Goal: Task Accomplishment & Management: Use online tool/utility

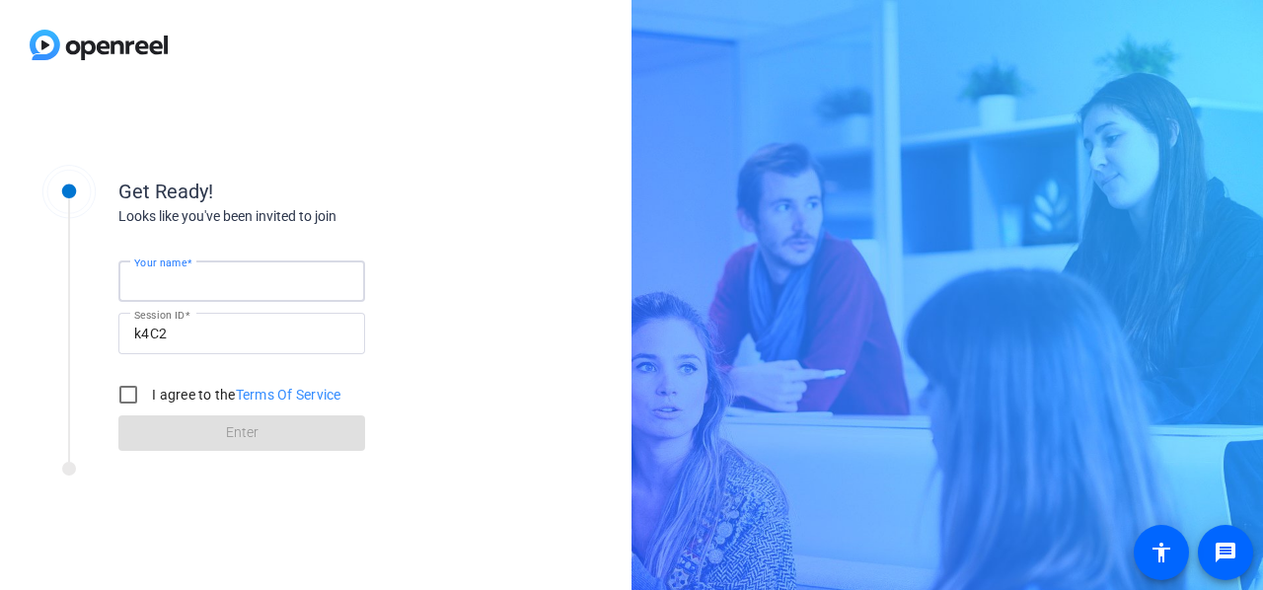
click at [264, 270] on input "Your name" at bounding box center [241, 281] width 215 height 24
type input "[PERSON_NAME]"
click at [130, 386] on input "I agree to the Terms Of Service" at bounding box center [128, 394] width 39 height 39
checkbox input "true"
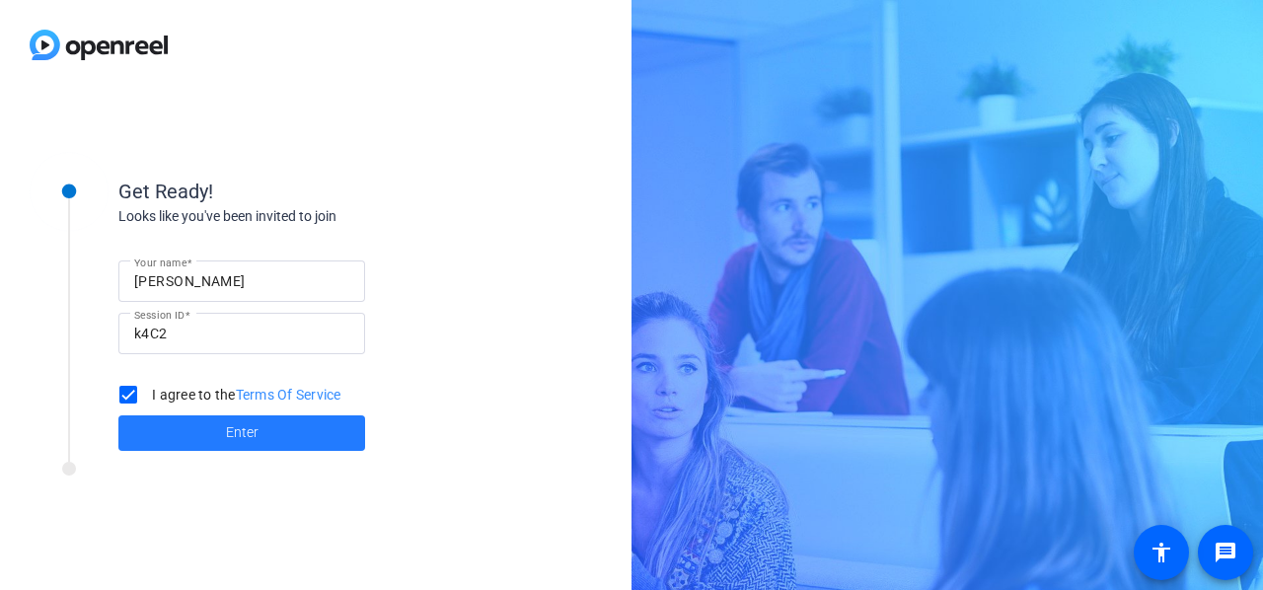
click at [245, 445] on span at bounding box center [241, 432] width 247 height 47
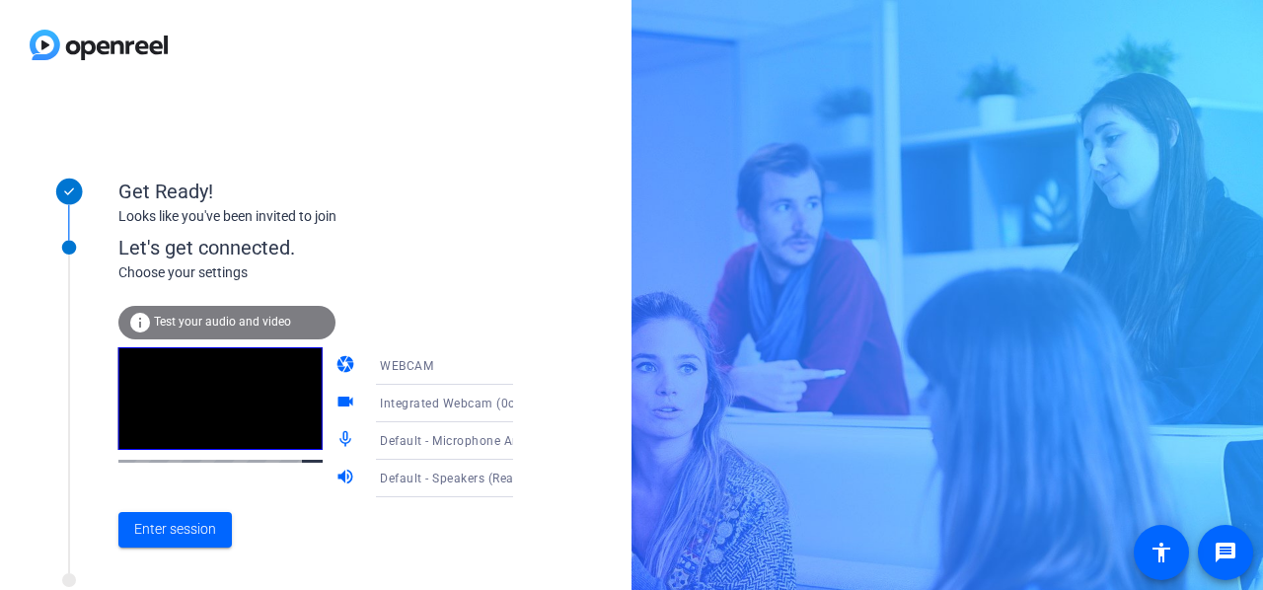
click at [528, 366] on icon at bounding box center [533, 366] width 10 height 5
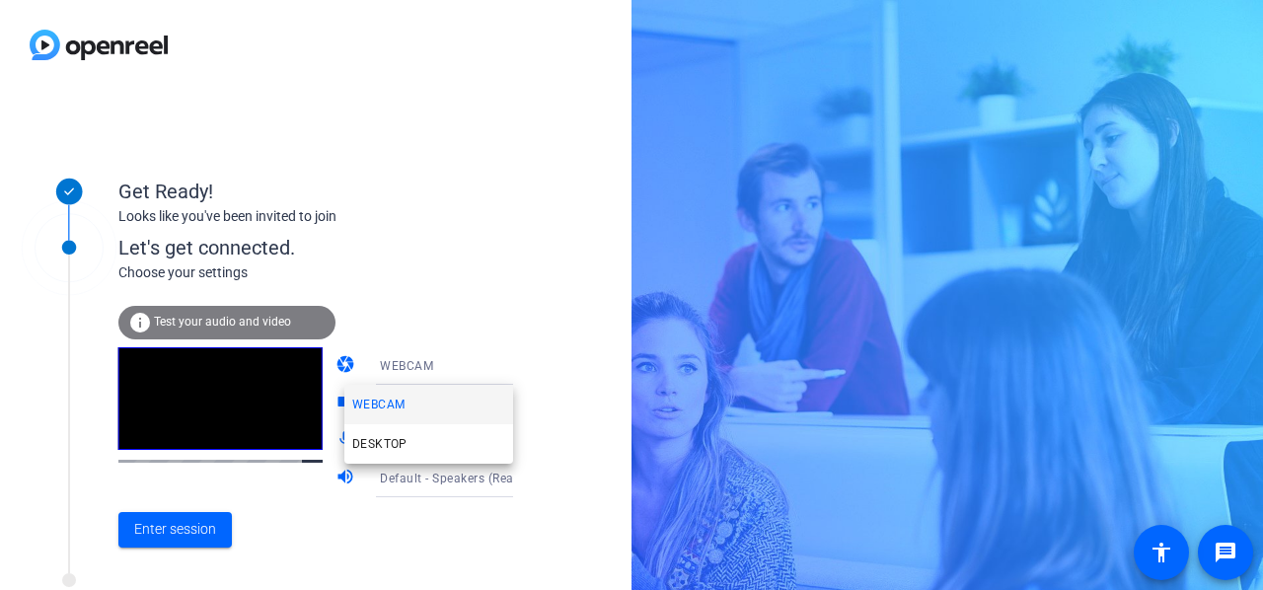
click at [489, 366] on div at bounding box center [631, 295] width 1263 height 590
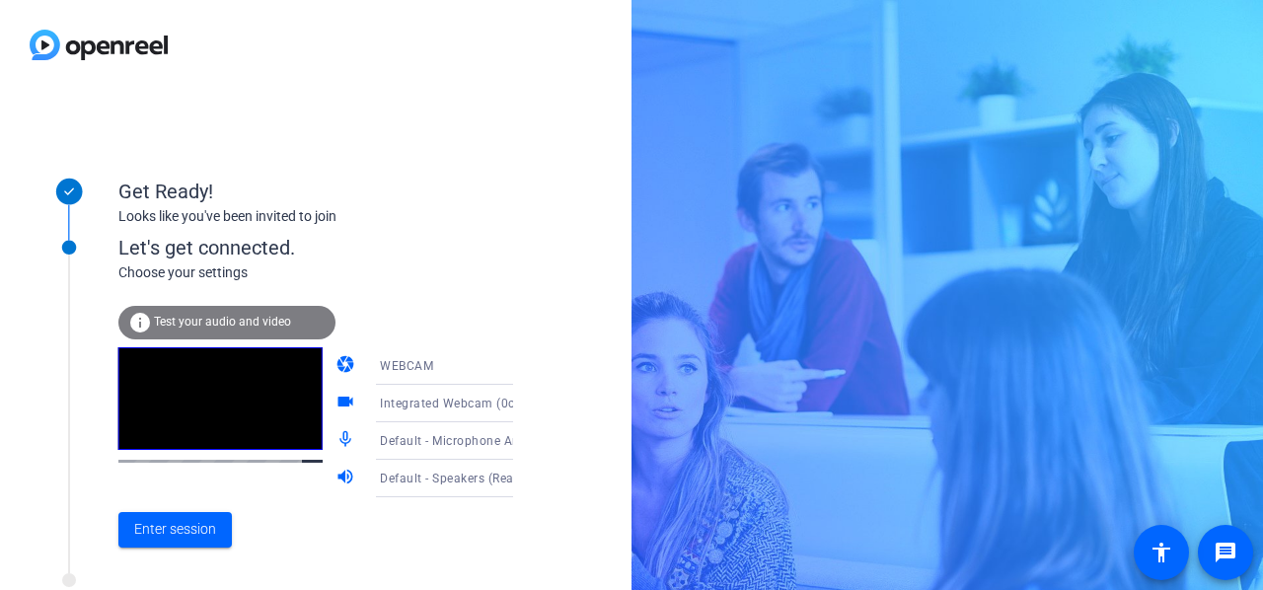
click at [185, 326] on span "Test your audio and video" at bounding box center [222, 322] width 137 height 14
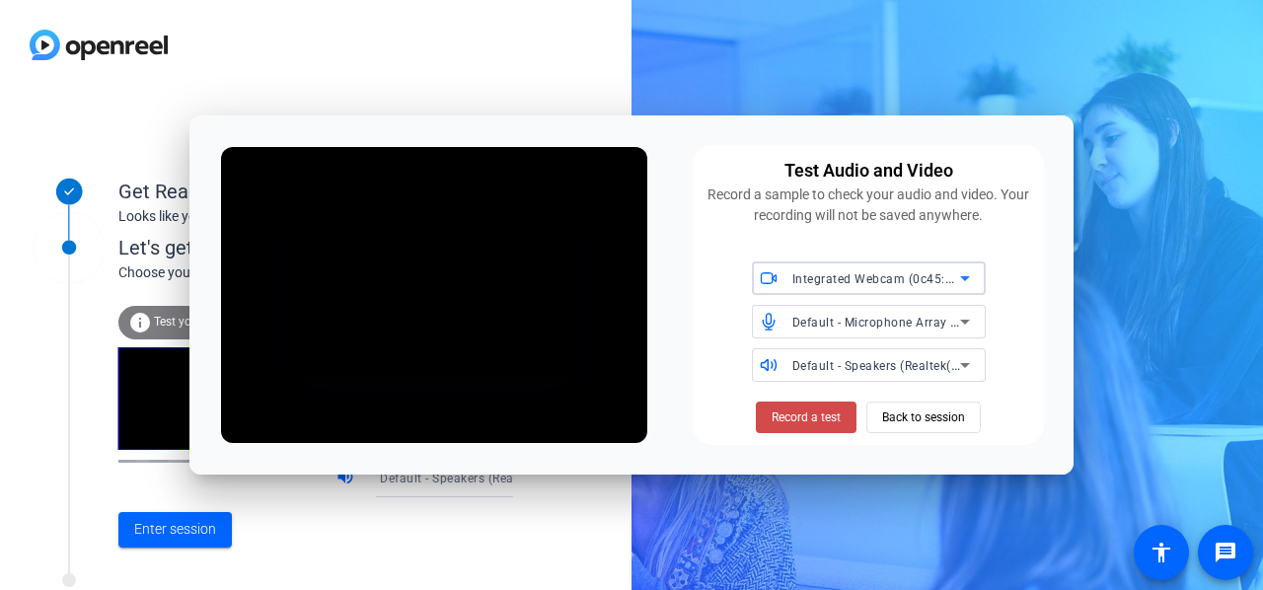
click at [799, 411] on span "Record a test" at bounding box center [806, 417] width 69 height 18
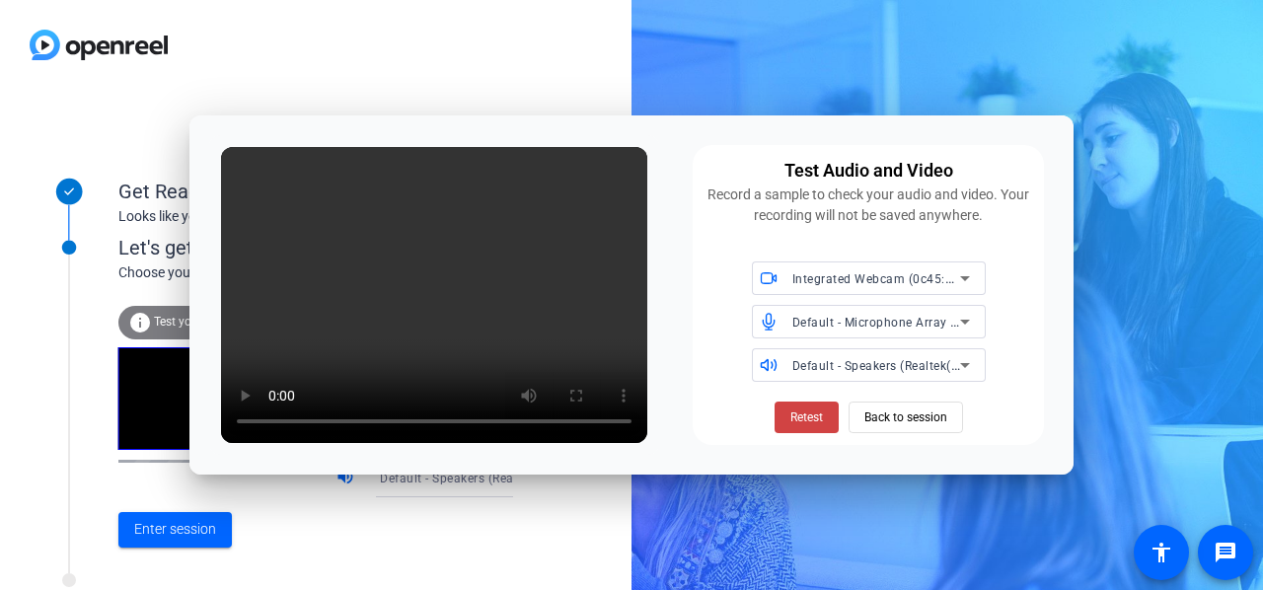
click at [799, 411] on span "Retest" at bounding box center [806, 417] width 33 height 18
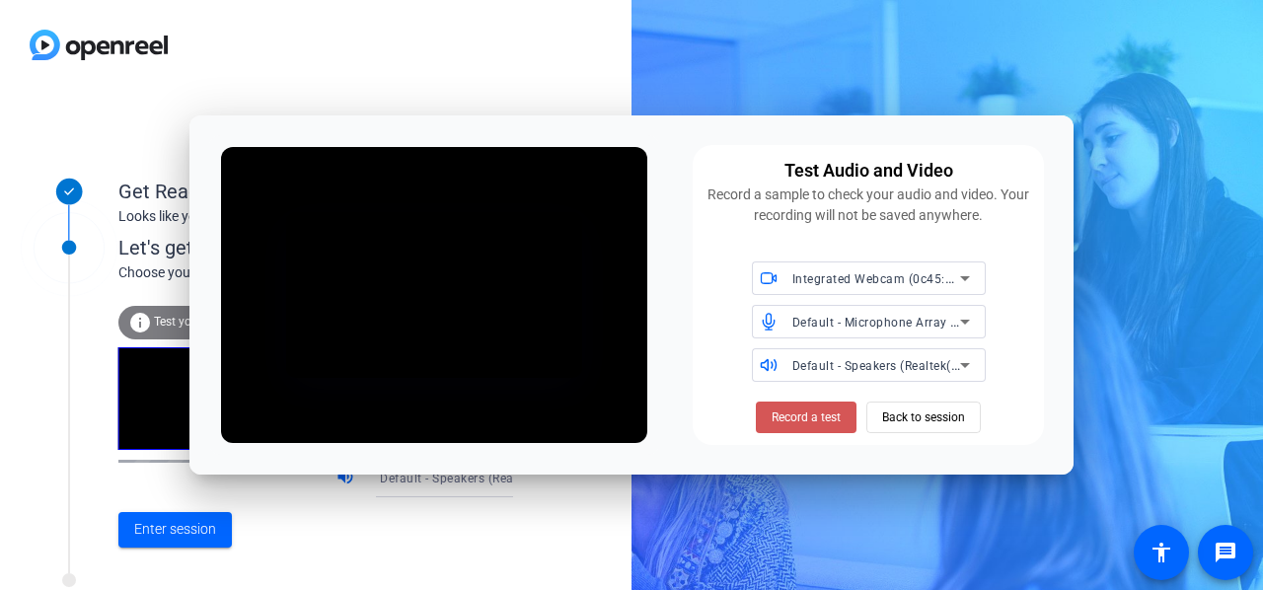
click at [799, 411] on span "Record a test" at bounding box center [806, 417] width 69 height 18
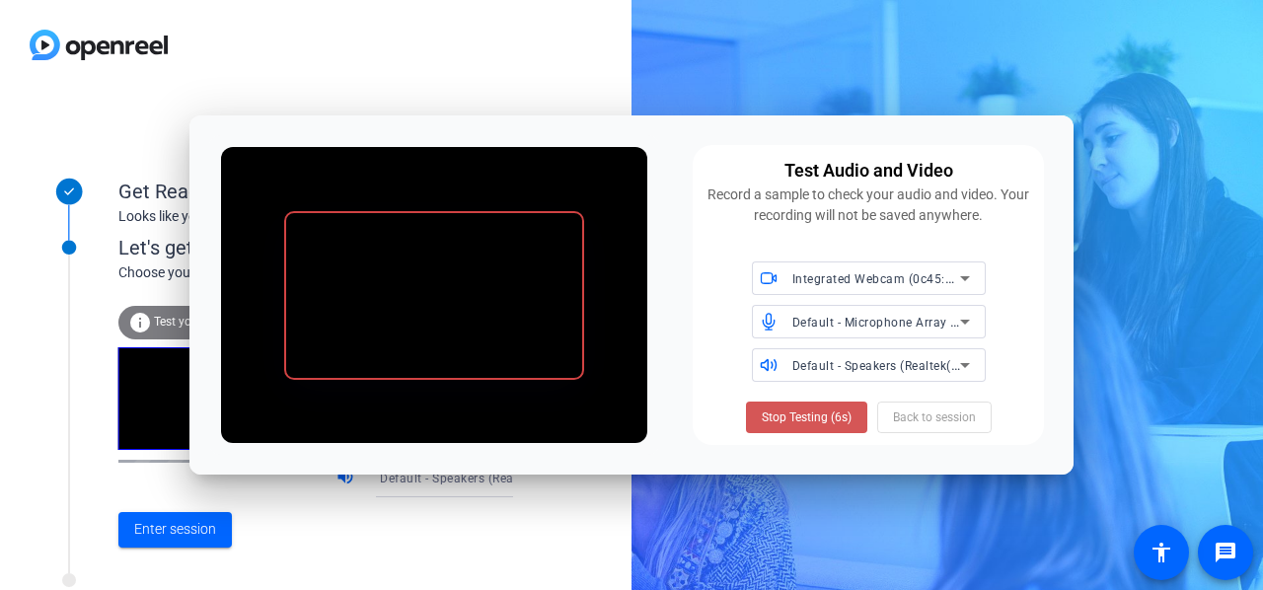
click at [799, 411] on span "Stop Testing (6s)" at bounding box center [807, 417] width 90 height 18
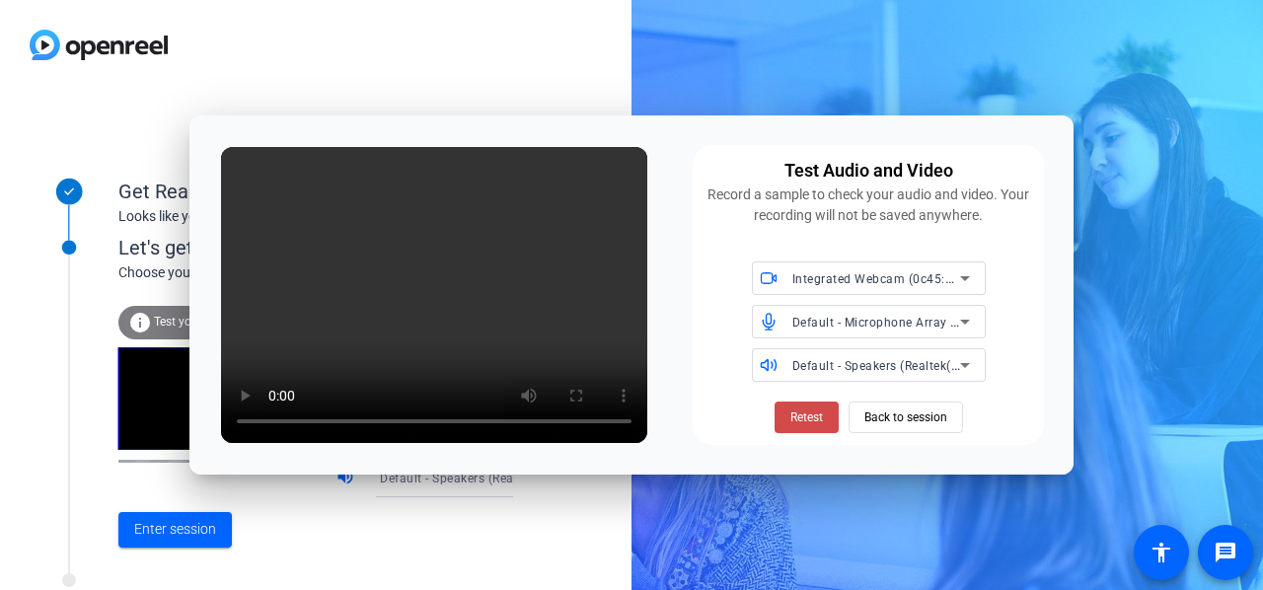
click at [790, 417] on span "Retest" at bounding box center [806, 417] width 33 height 18
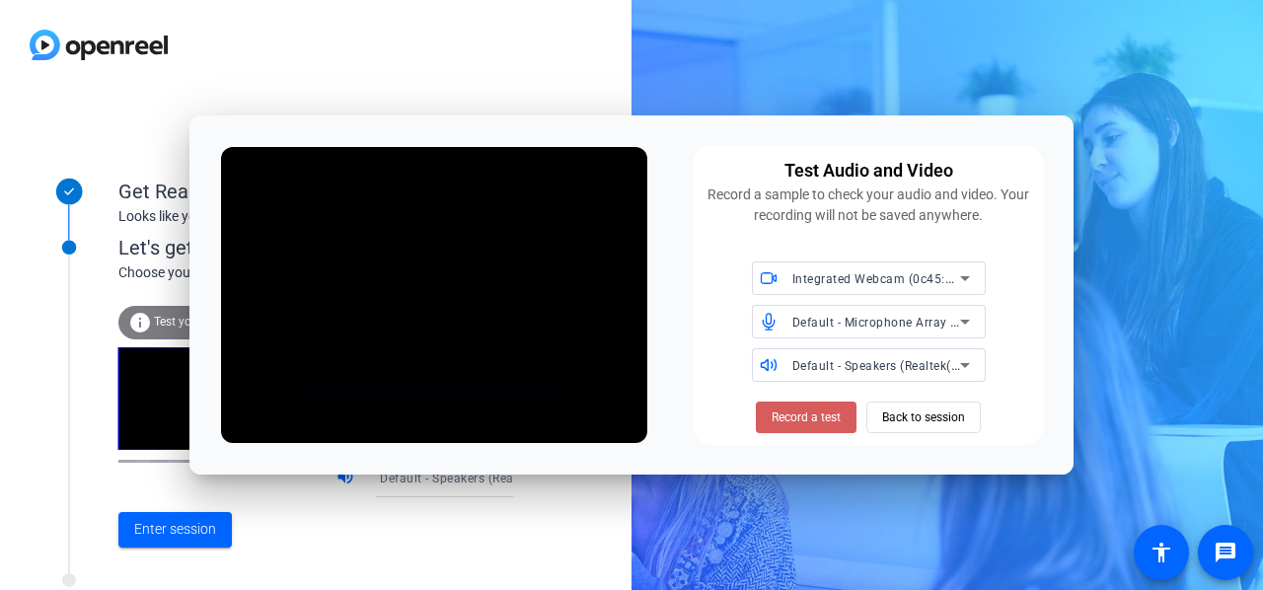
click at [791, 418] on span "Record a test" at bounding box center [806, 417] width 69 height 18
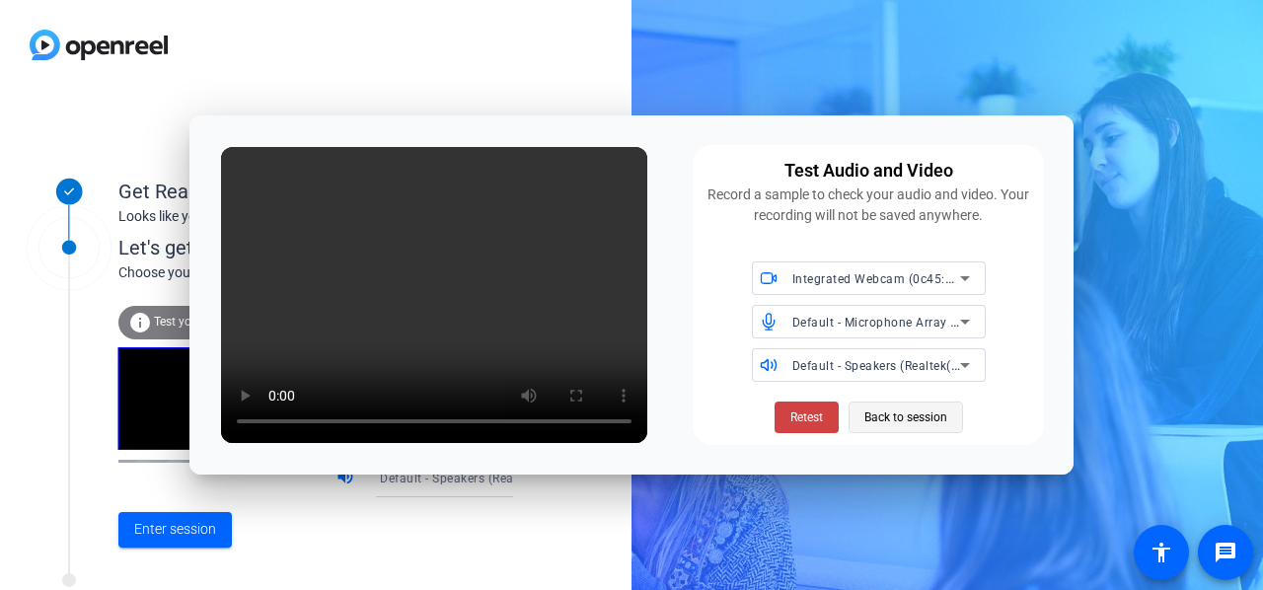
click at [913, 423] on span "Back to session" at bounding box center [905, 417] width 83 height 37
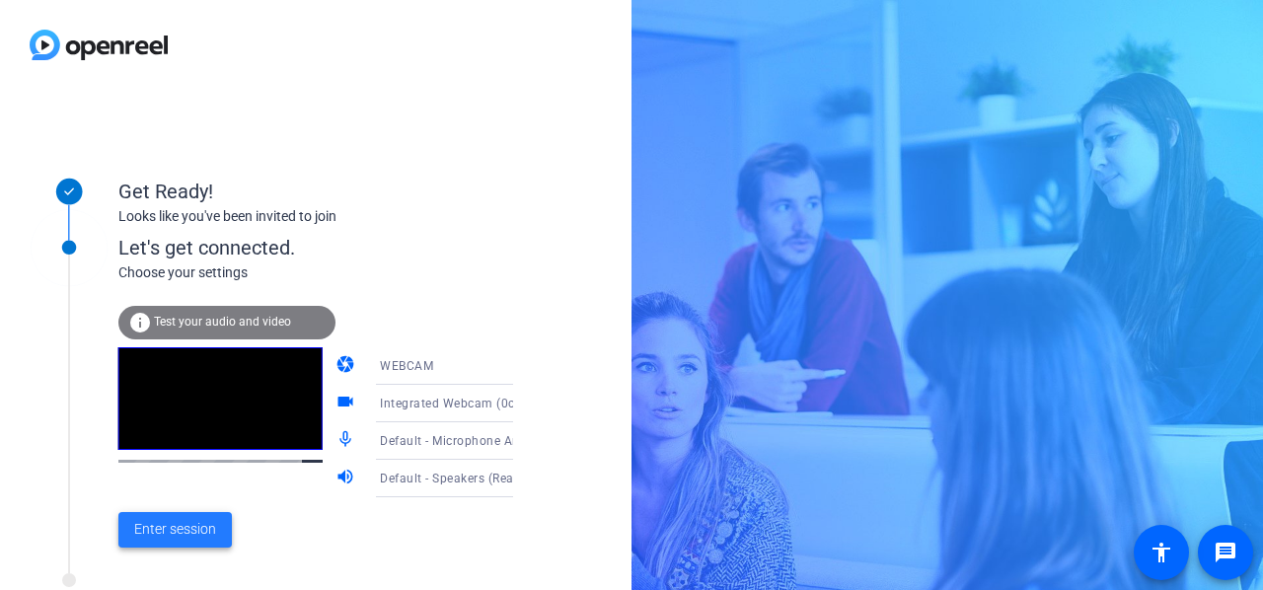
click at [170, 534] on span "Enter session" at bounding box center [175, 529] width 82 height 21
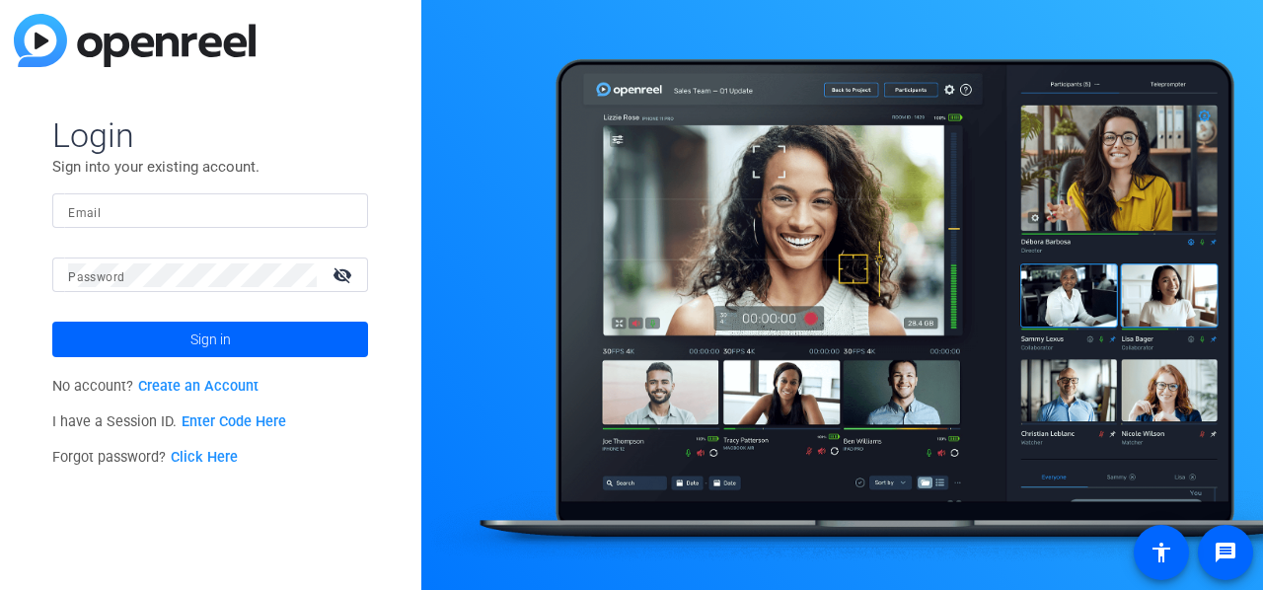
drag, startPoint x: 501, startPoint y: 313, endPoint x: 588, endPoint y: 219, distance: 127.8
click at [588, 219] on div at bounding box center [842, 295] width 842 height 590
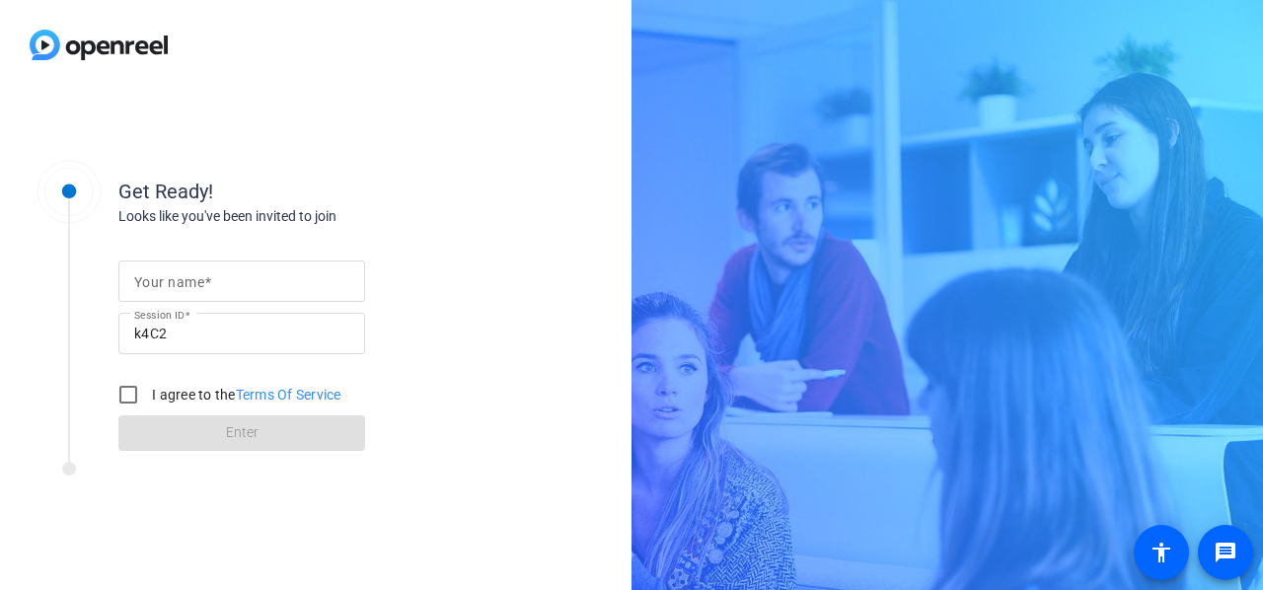
click at [209, 276] on span at bounding box center [207, 282] width 7 height 16
click at [209, 276] on input "Your name" at bounding box center [241, 281] width 215 height 24
type input "[PERSON_NAME]"
click at [128, 395] on input "I agree to the Terms Of Service" at bounding box center [128, 394] width 39 height 39
checkbox input "true"
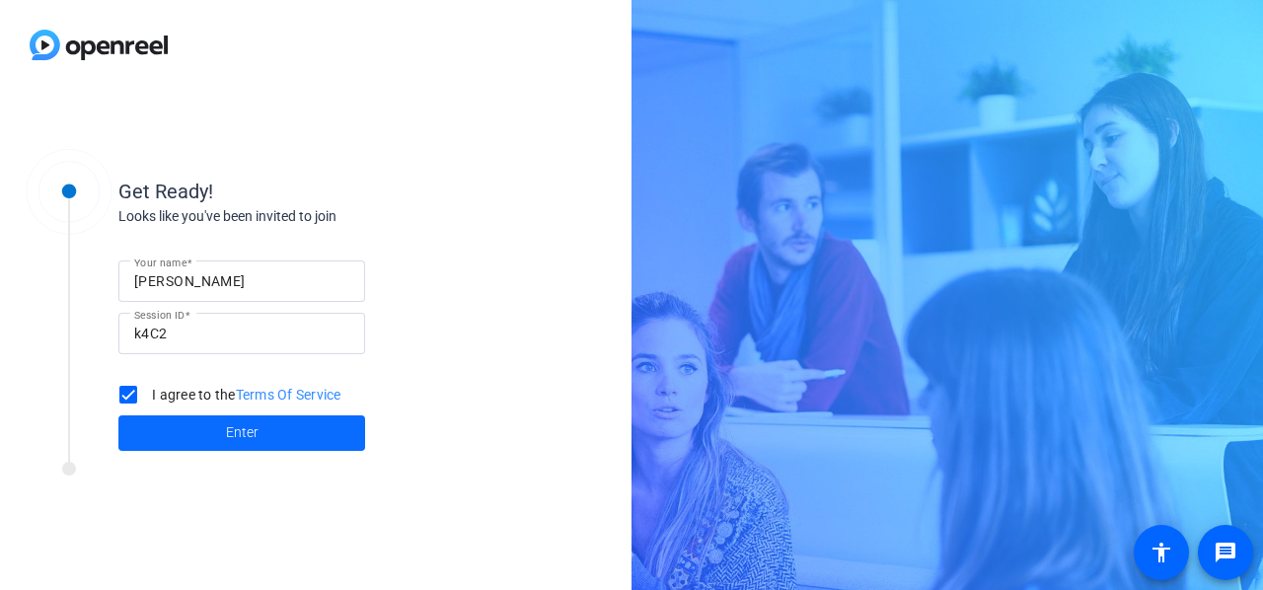
click at [228, 431] on span "Enter" at bounding box center [242, 432] width 33 height 21
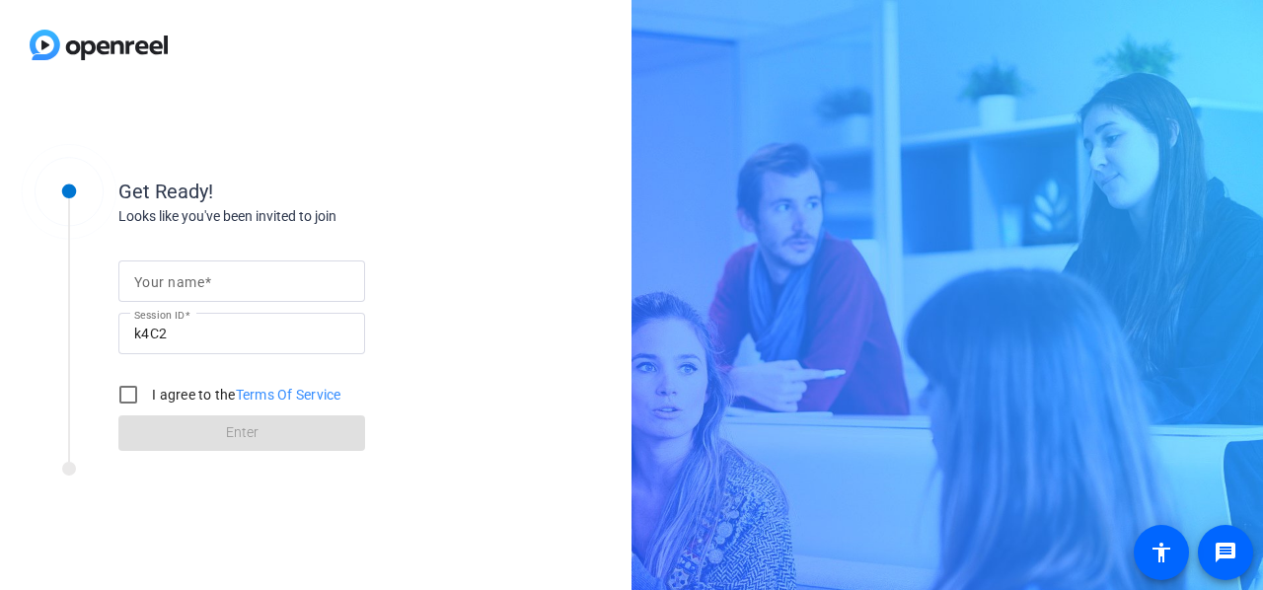
click at [201, 268] on div "Your name" at bounding box center [241, 280] width 215 height 41
type input "[PERSON_NAME]"
click at [123, 390] on input "I agree to the Terms Of Service" at bounding box center [128, 394] width 39 height 39
checkbox input "true"
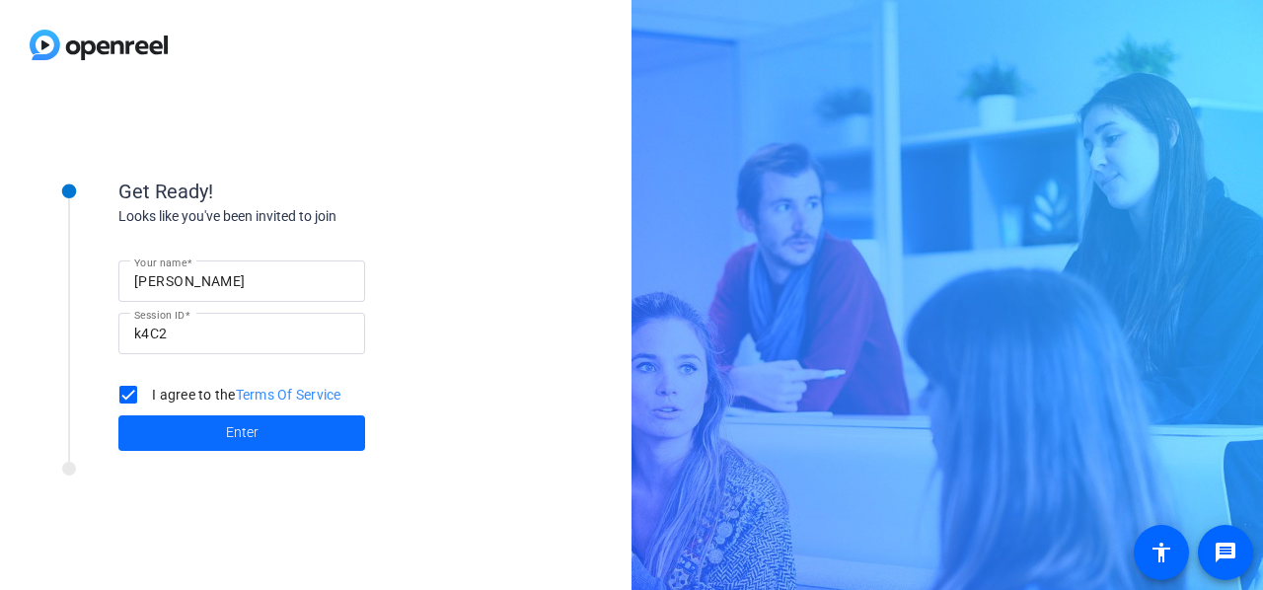
click at [210, 427] on span at bounding box center [241, 432] width 247 height 47
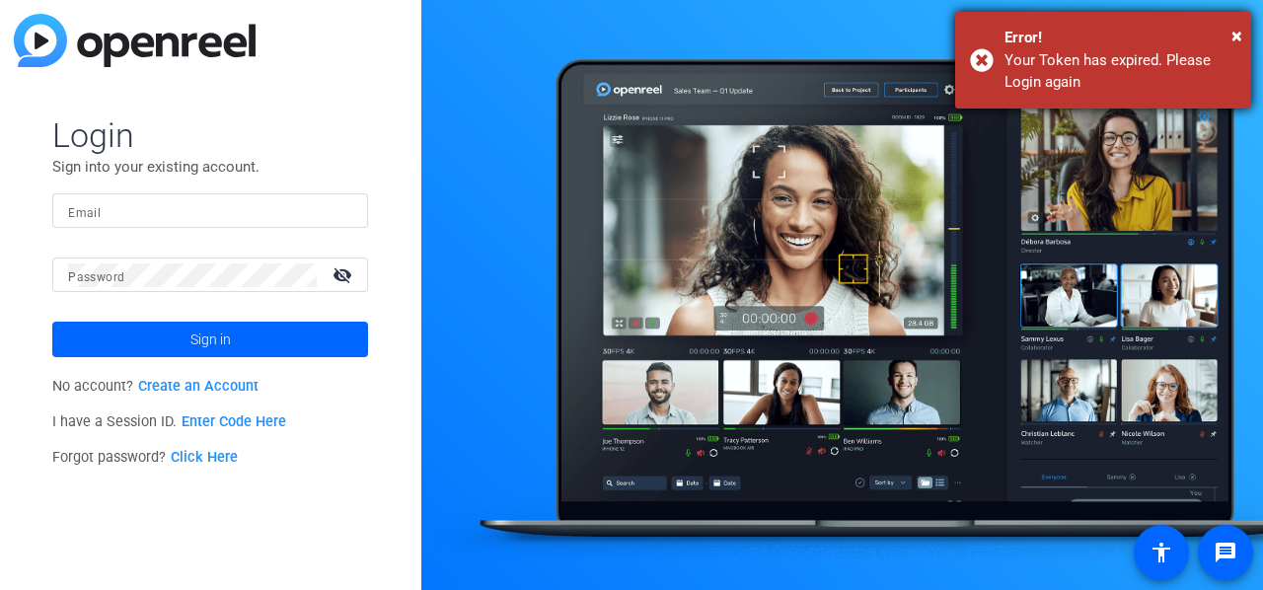
click at [1058, 77] on div "Your Token has expired. Please Login again" at bounding box center [1120, 71] width 232 height 44
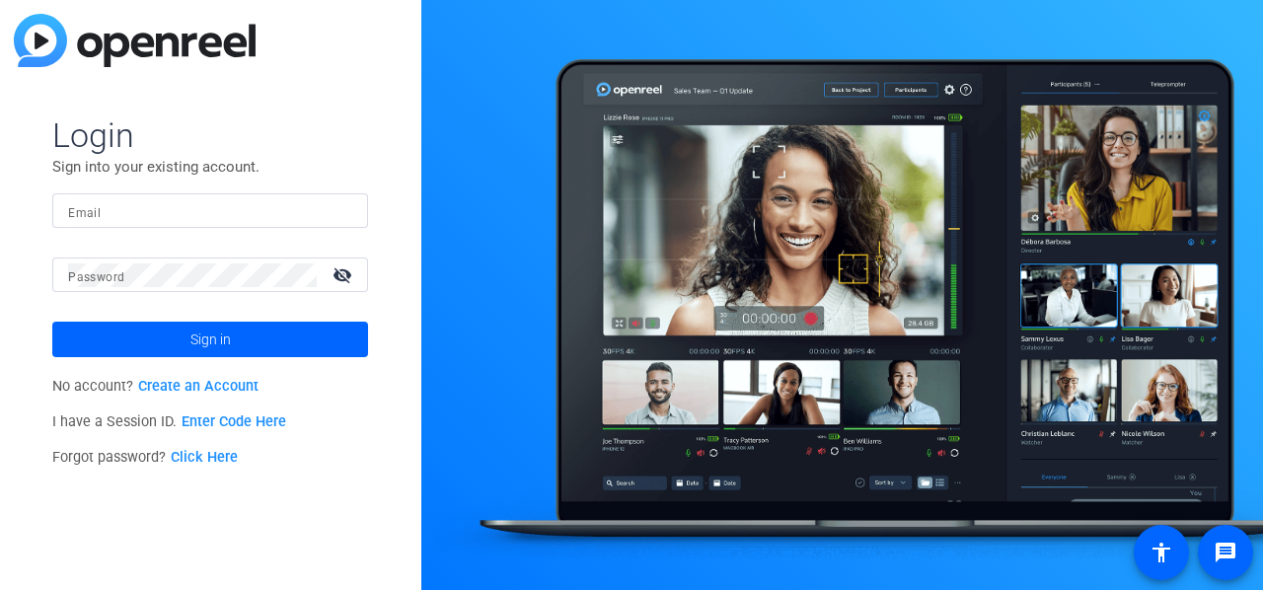
click at [1058, 77] on div at bounding box center [842, 295] width 842 height 590
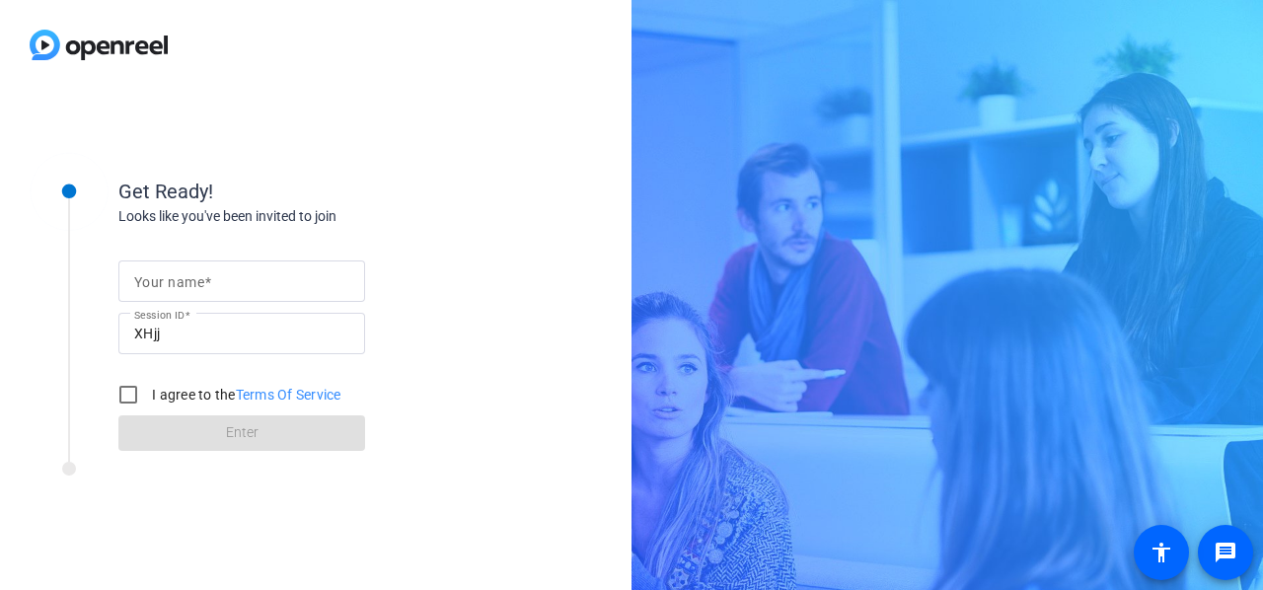
click at [246, 283] on input "Your name" at bounding box center [241, 281] width 215 height 24
type input "[PERSON_NAME]"
click at [124, 391] on input "I agree to the Terms Of Service" at bounding box center [128, 394] width 39 height 39
checkbox input "true"
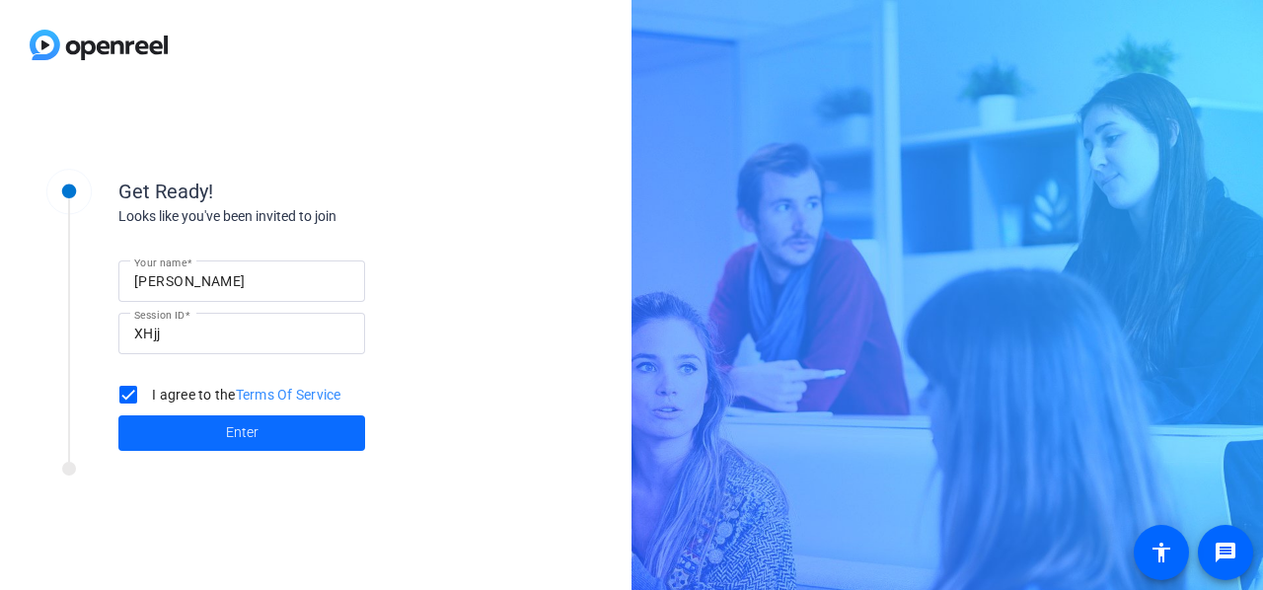
click at [222, 422] on span at bounding box center [241, 432] width 247 height 47
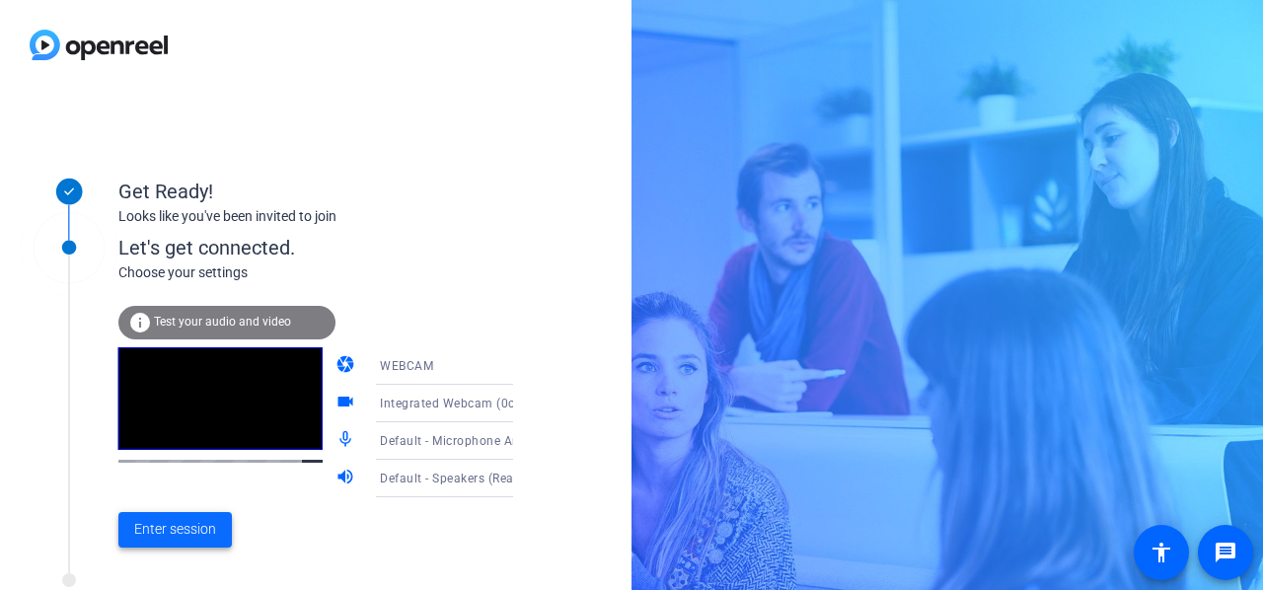
click at [144, 544] on span at bounding box center [174, 529] width 113 height 47
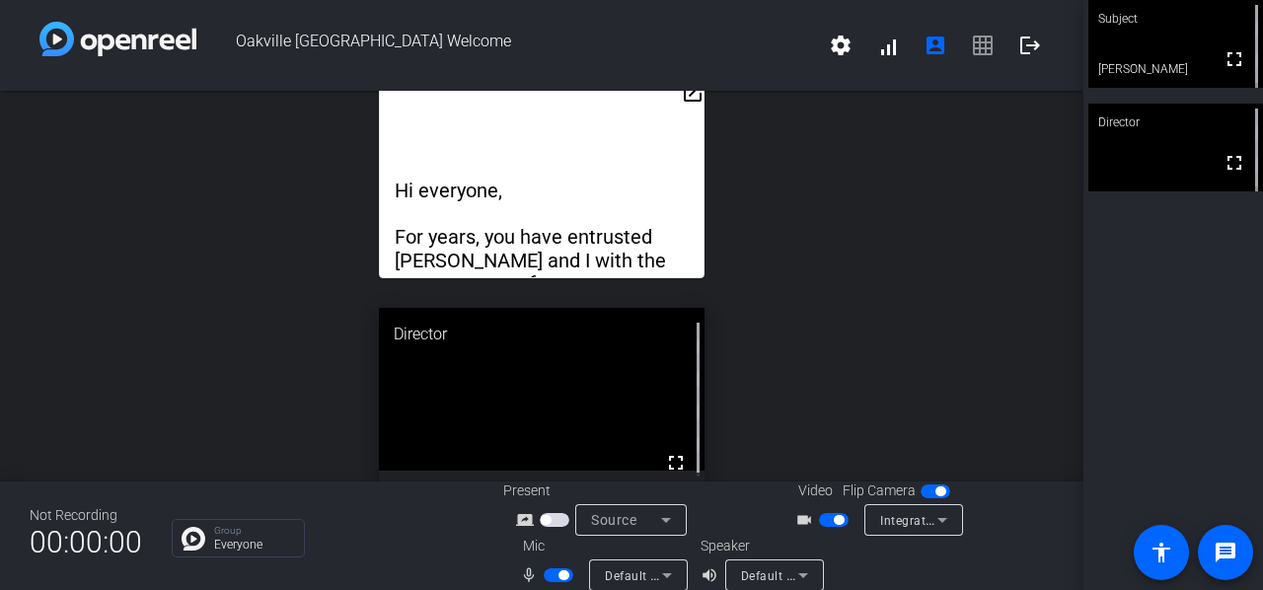
click at [681, 96] on mat-icon "open_in_new" at bounding box center [693, 93] width 24 height 24
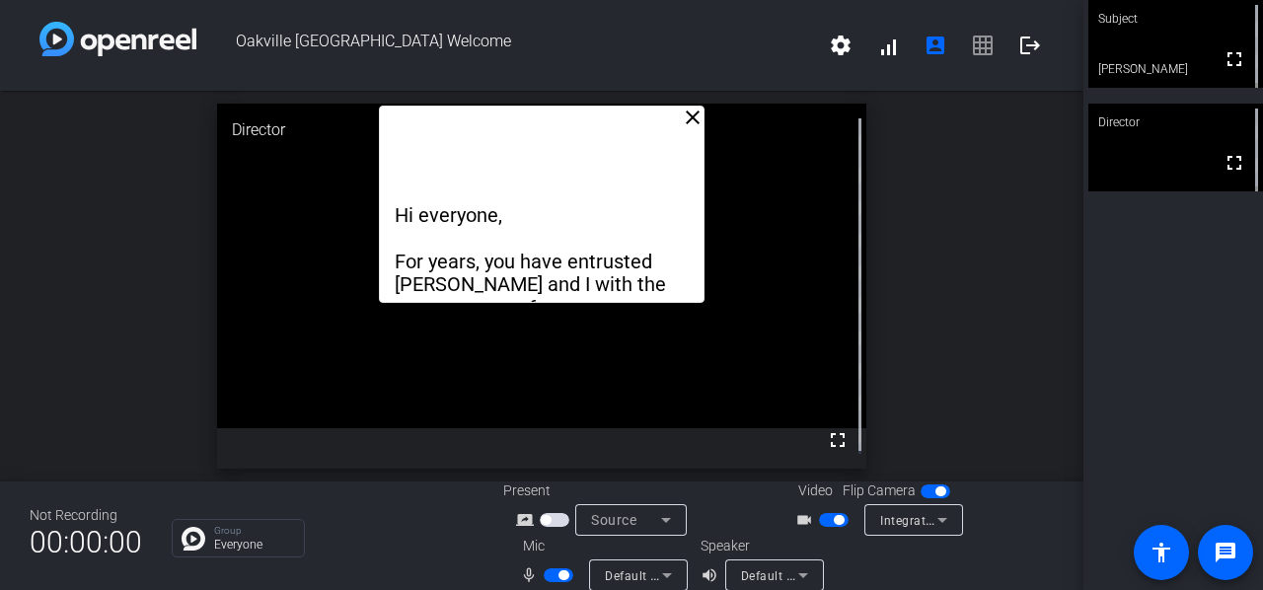
click at [686, 129] on div "Hi everyone, For years, you have entrusted [PERSON_NAME] and I with the managem…" at bounding box center [541, 204] width 325 height 197
click at [874, 171] on div "close Hi everyone, For years, you have entrusted [PERSON_NAME] and I with the m…" at bounding box center [541, 286] width 1083 height 391
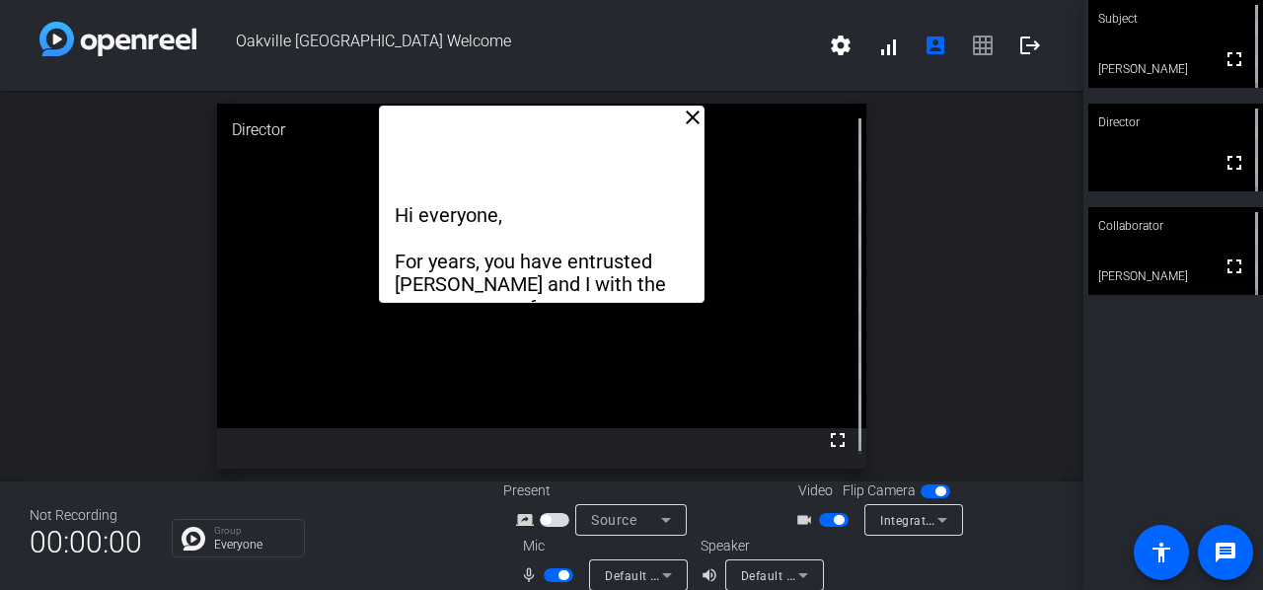
click at [687, 117] on mat-icon "close" at bounding box center [693, 118] width 24 height 24
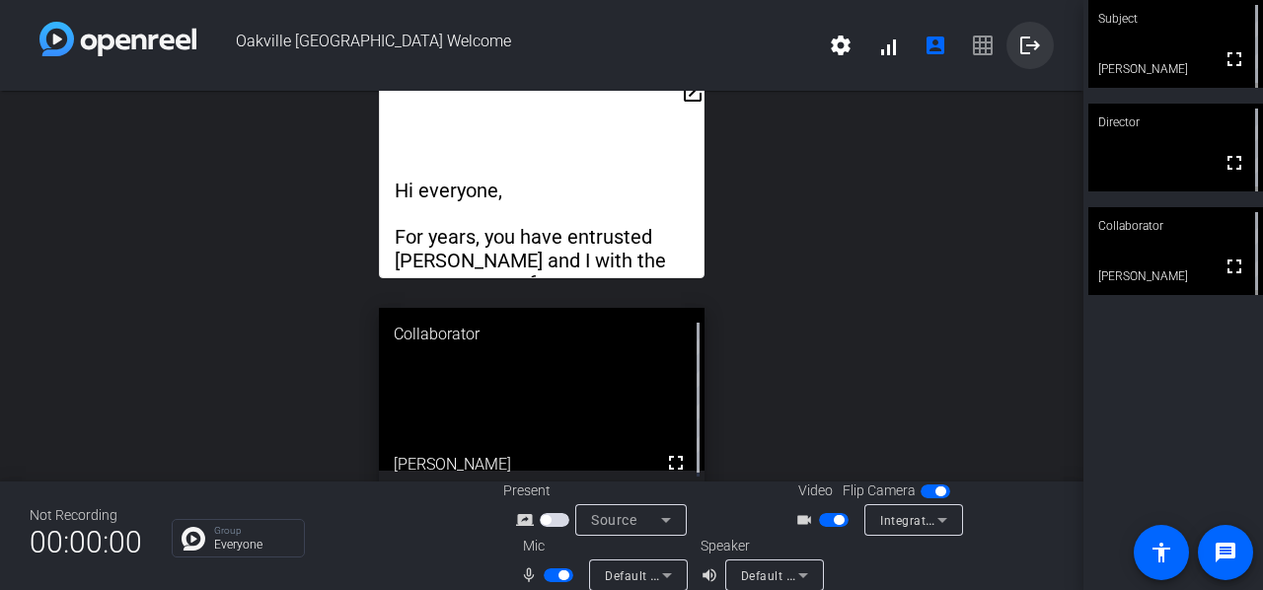
click at [1020, 47] on mat-icon "logout" at bounding box center [1030, 46] width 24 height 24
